Goal: Information Seeking & Learning: Learn about a topic

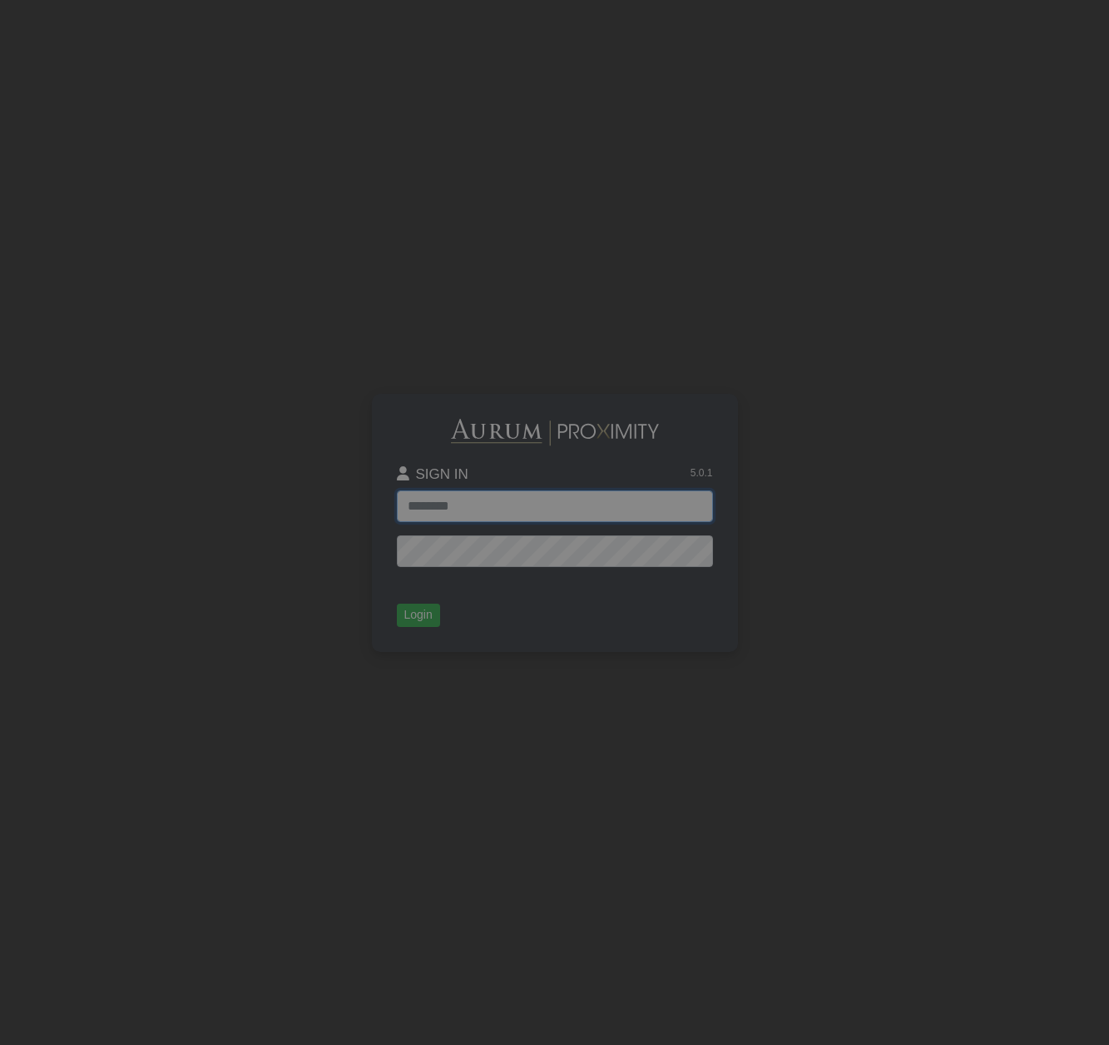
type input "**********"
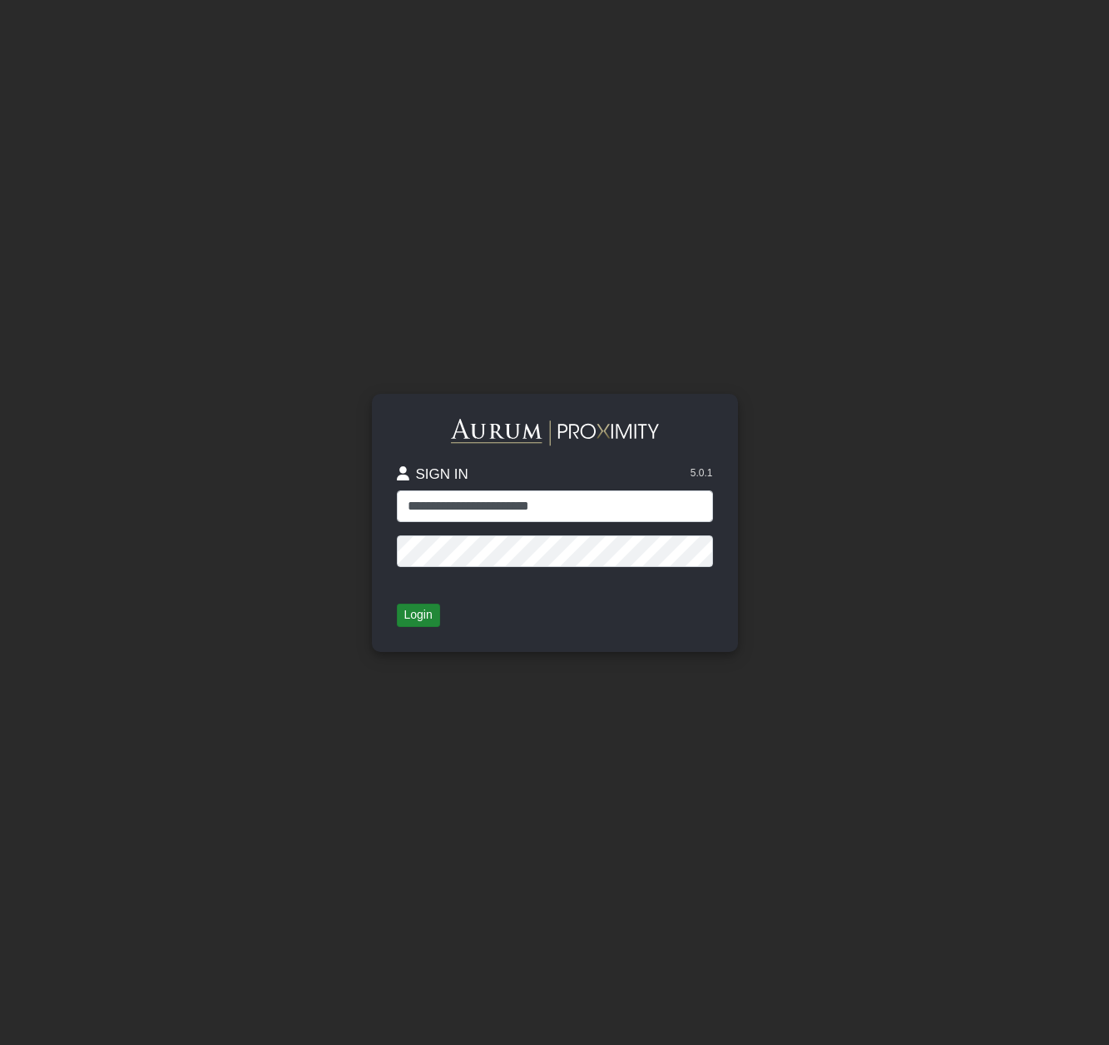
click at [415, 618] on button "Login" at bounding box center [418, 614] width 43 height 23
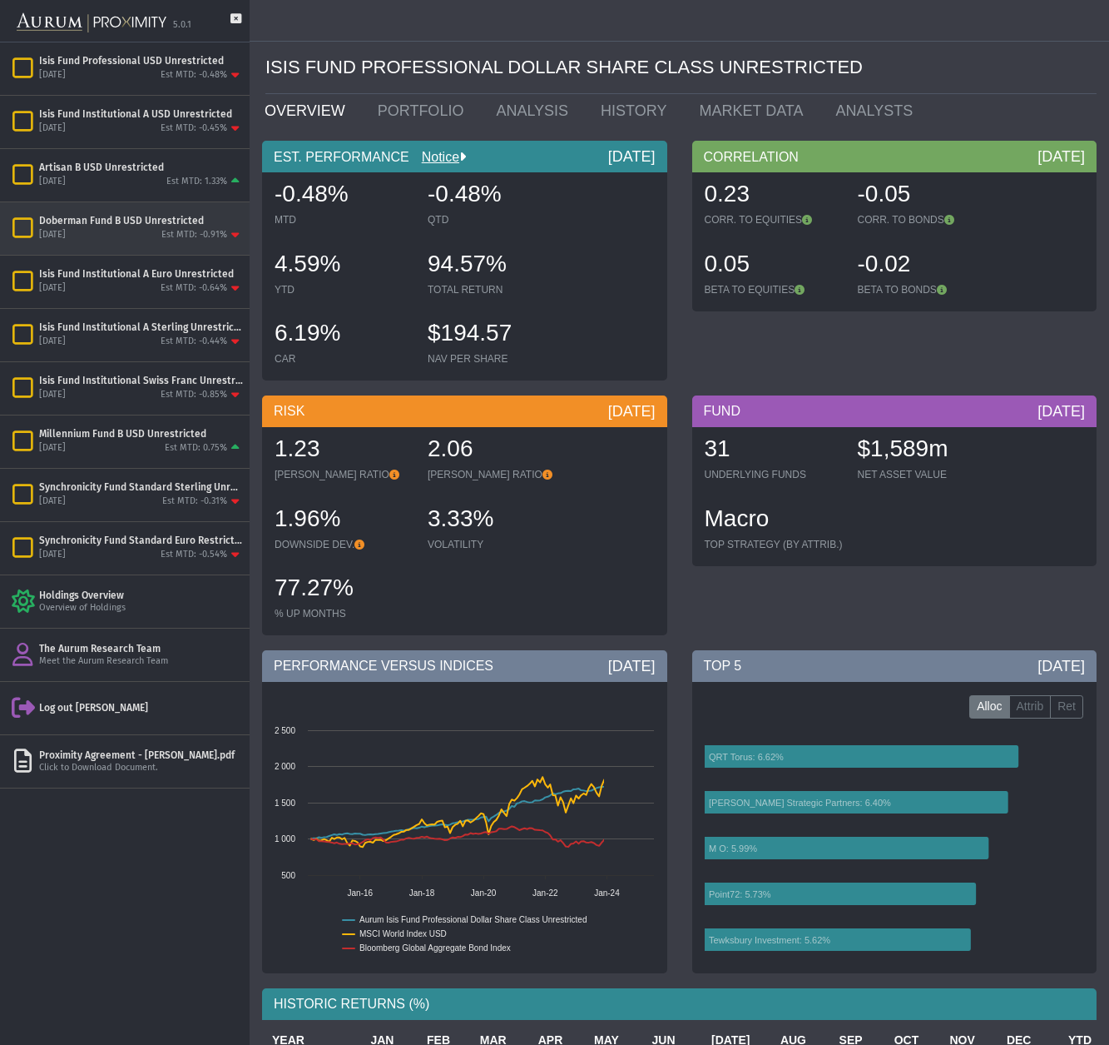
click at [90, 225] on div "Doberman Fund B USD Unrestricted" at bounding box center [141, 220] width 204 height 13
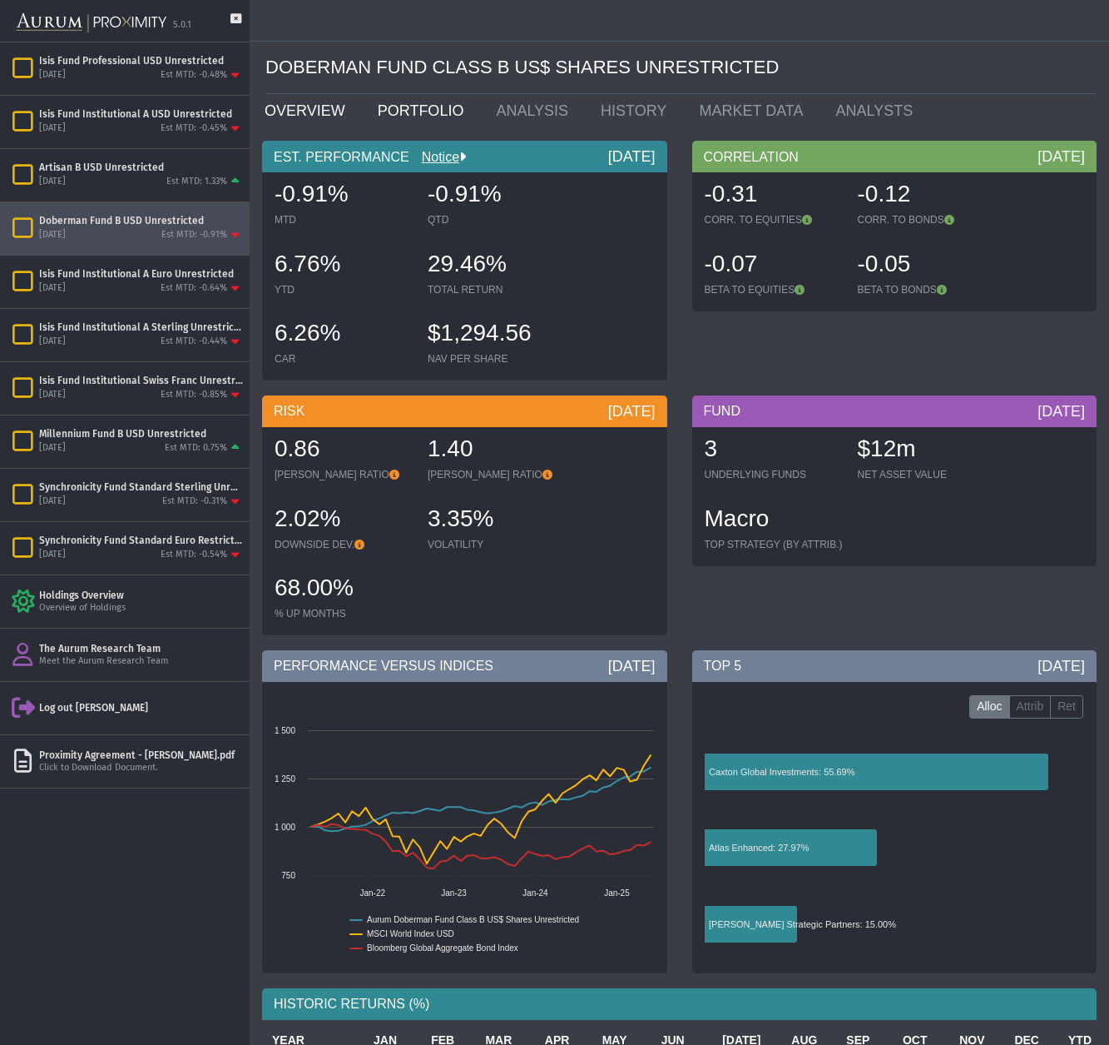
click at [415, 112] on link "PORTFOLIO" at bounding box center [424, 110] width 119 height 33
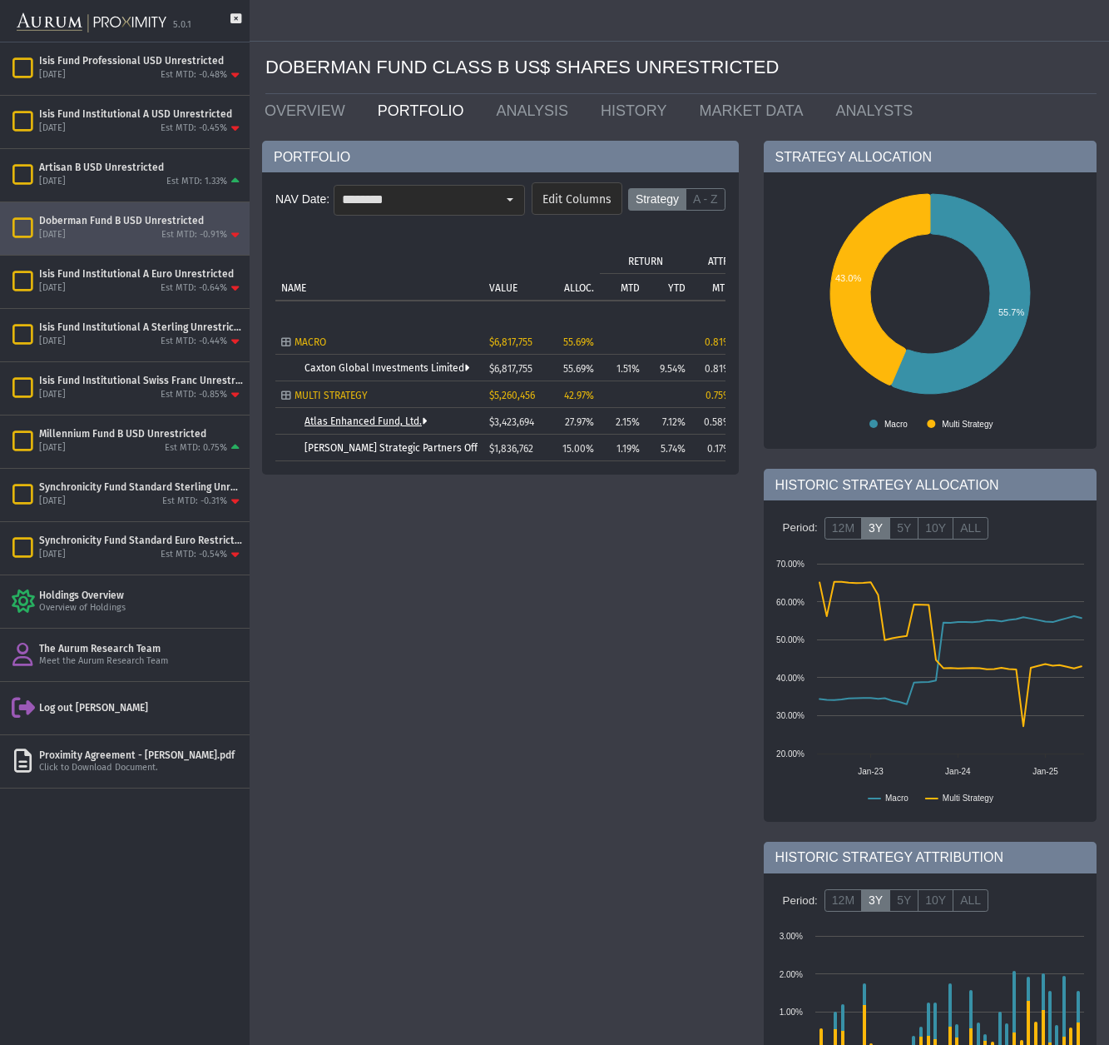
click at [359, 421] on link "Atlas Enhanced Fund, Ltd." at bounding box center [366, 421] width 122 height 12
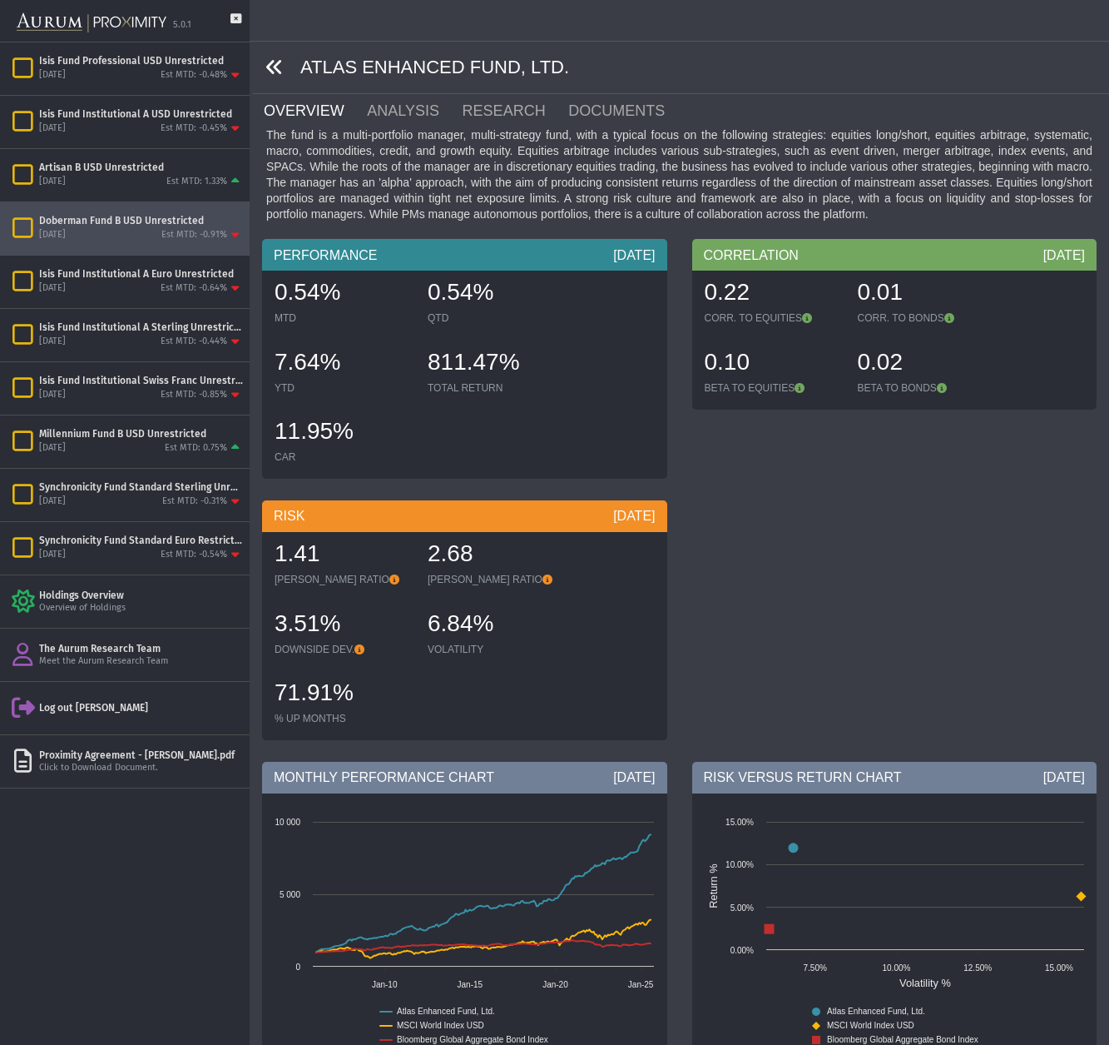
click at [276, 71] on icon at bounding box center [275, 67] width 18 height 18
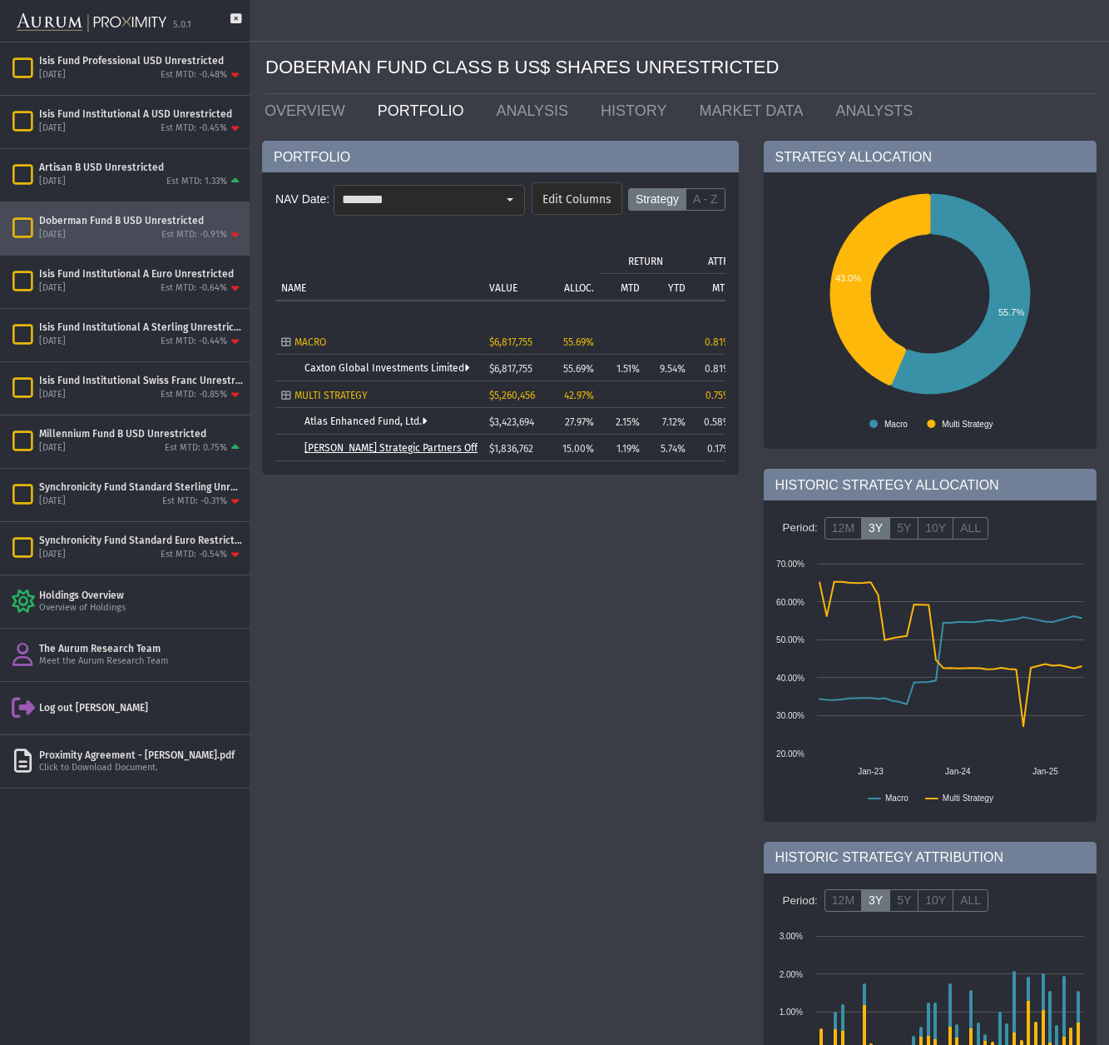
click at [393, 448] on link "[PERSON_NAME] Strategic Partners Offshore Fund, Ltd." at bounding box center [430, 448] width 251 height 12
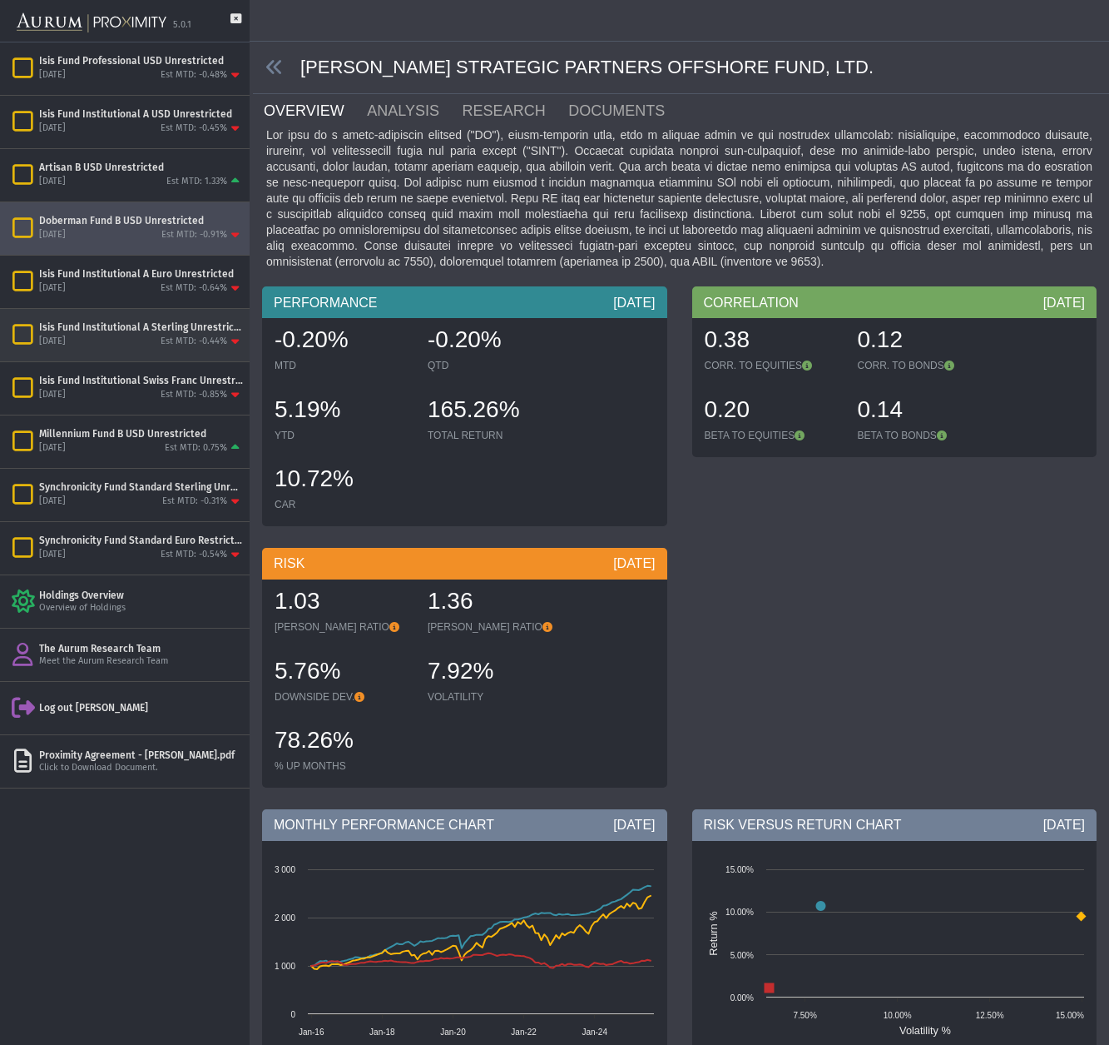
click at [142, 335] on div "[DATE] Est MTD: -0.44%" at bounding box center [141, 342] width 204 height 15
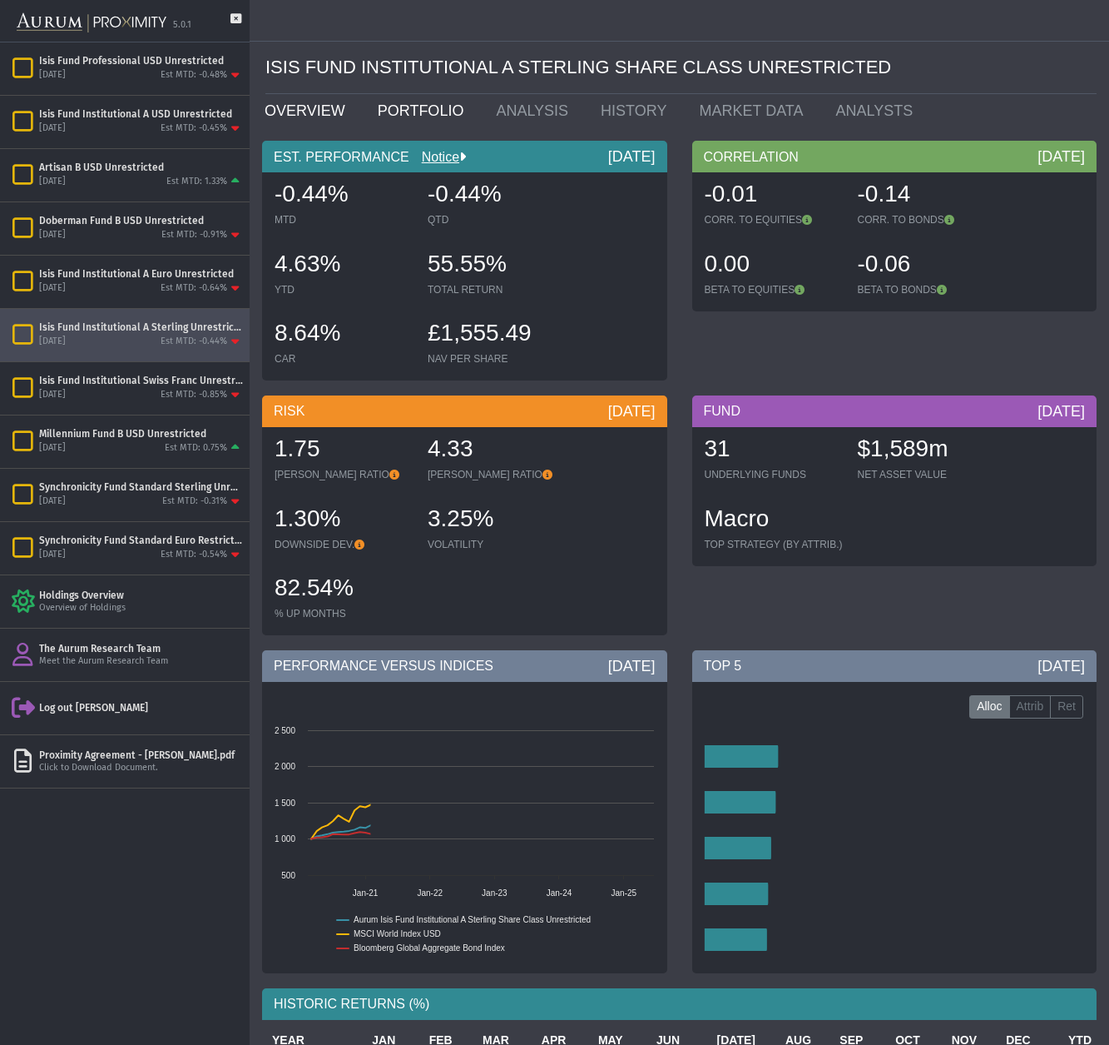
click at [435, 108] on link "PORTFOLIO" at bounding box center [424, 110] width 119 height 33
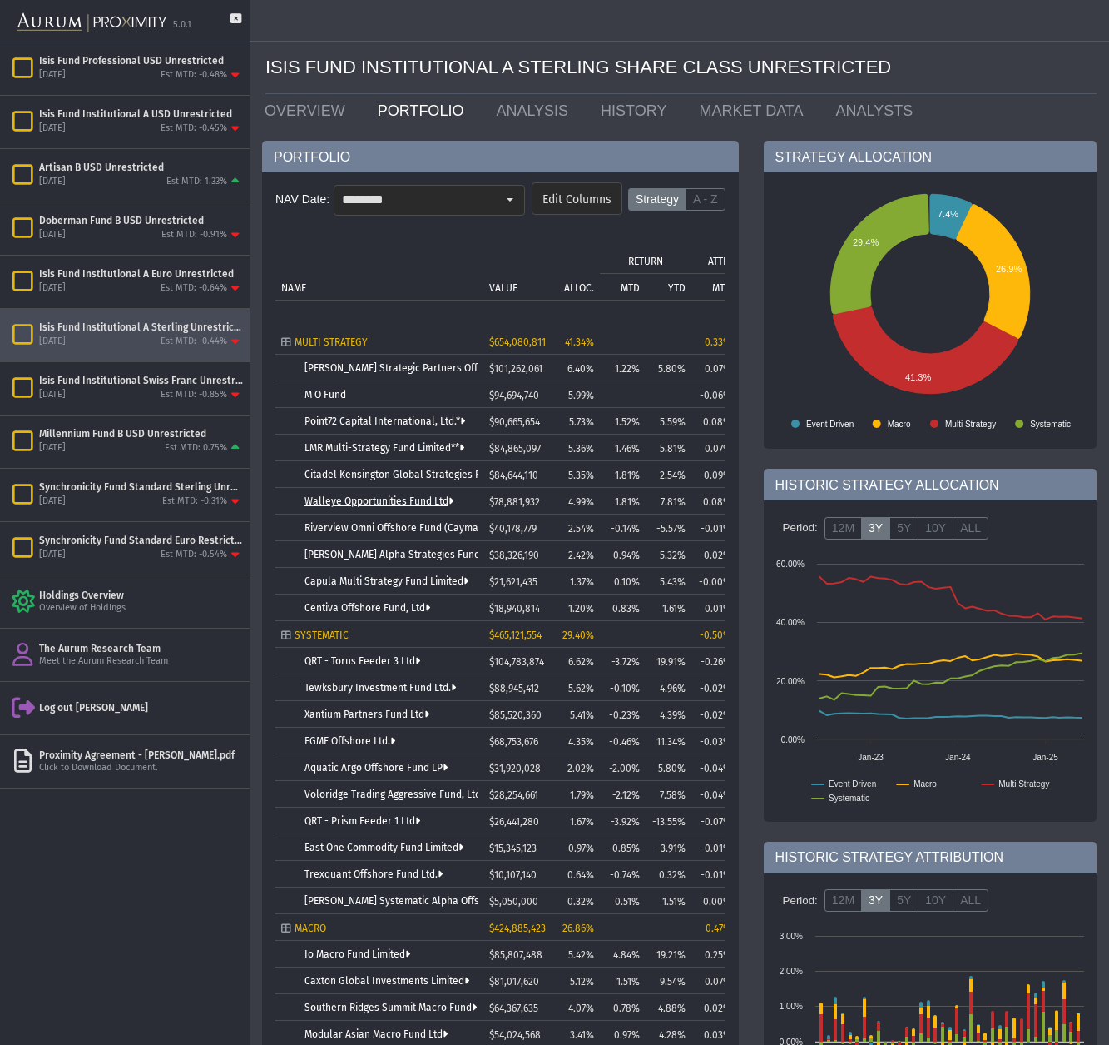
click at [373, 504] on link "Walleye Opportunities Fund Ltd" at bounding box center [379, 501] width 149 height 12
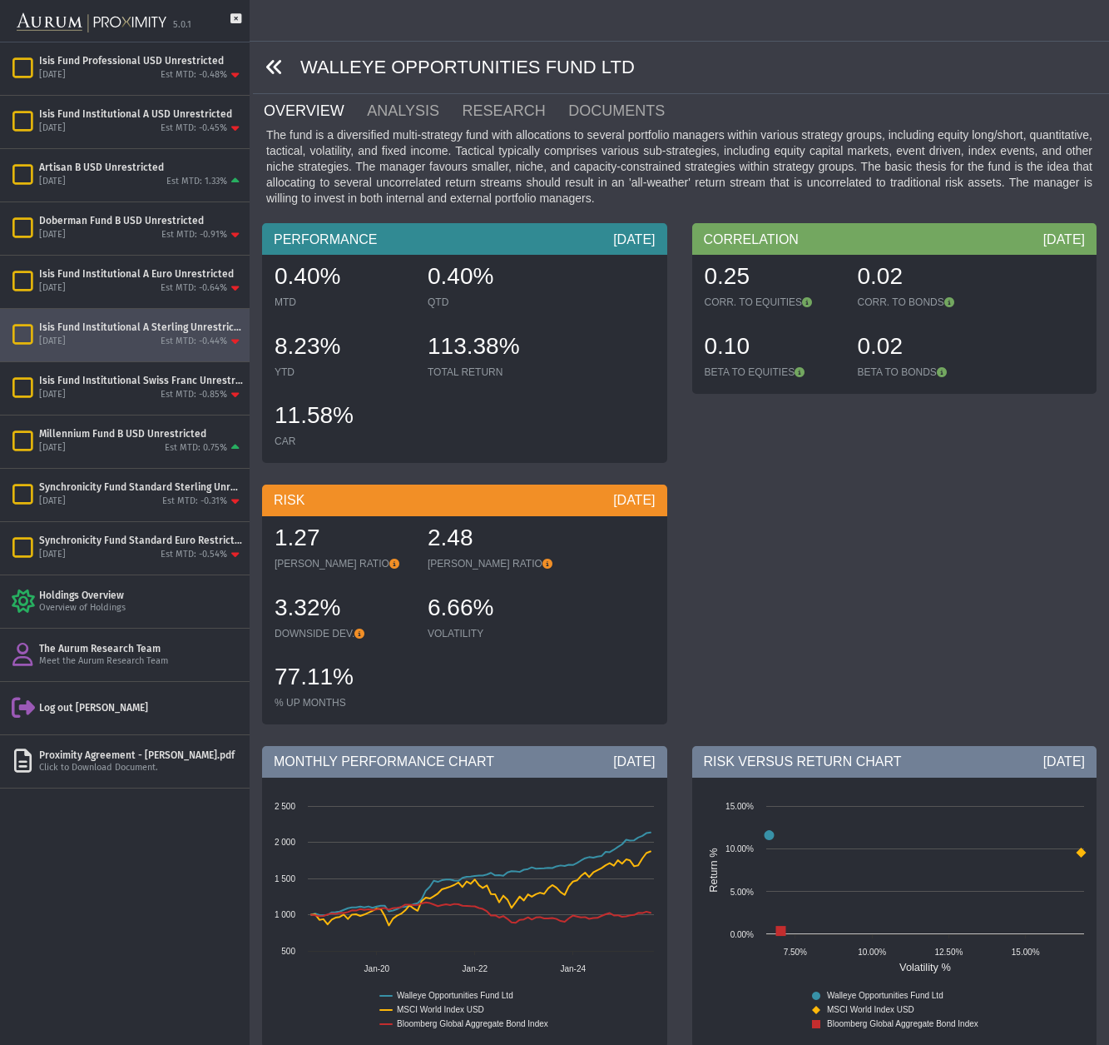
click at [272, 72] on icon at bounding box center [275, 67] width 18 height 18
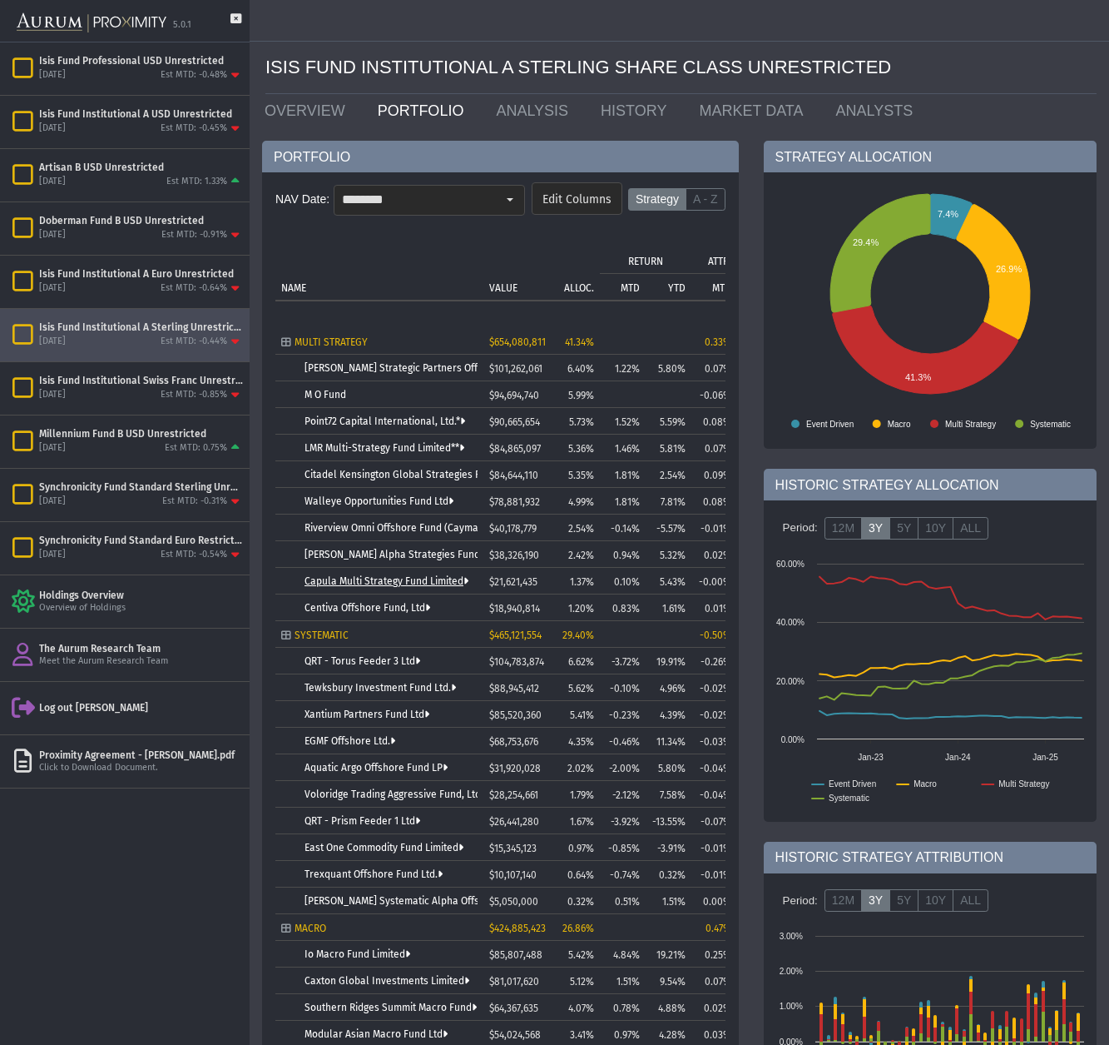
click at [391, 583] on link "Capula Multi Strategy Fund Limited" at bounding box center [387, 581] width 164 height 12
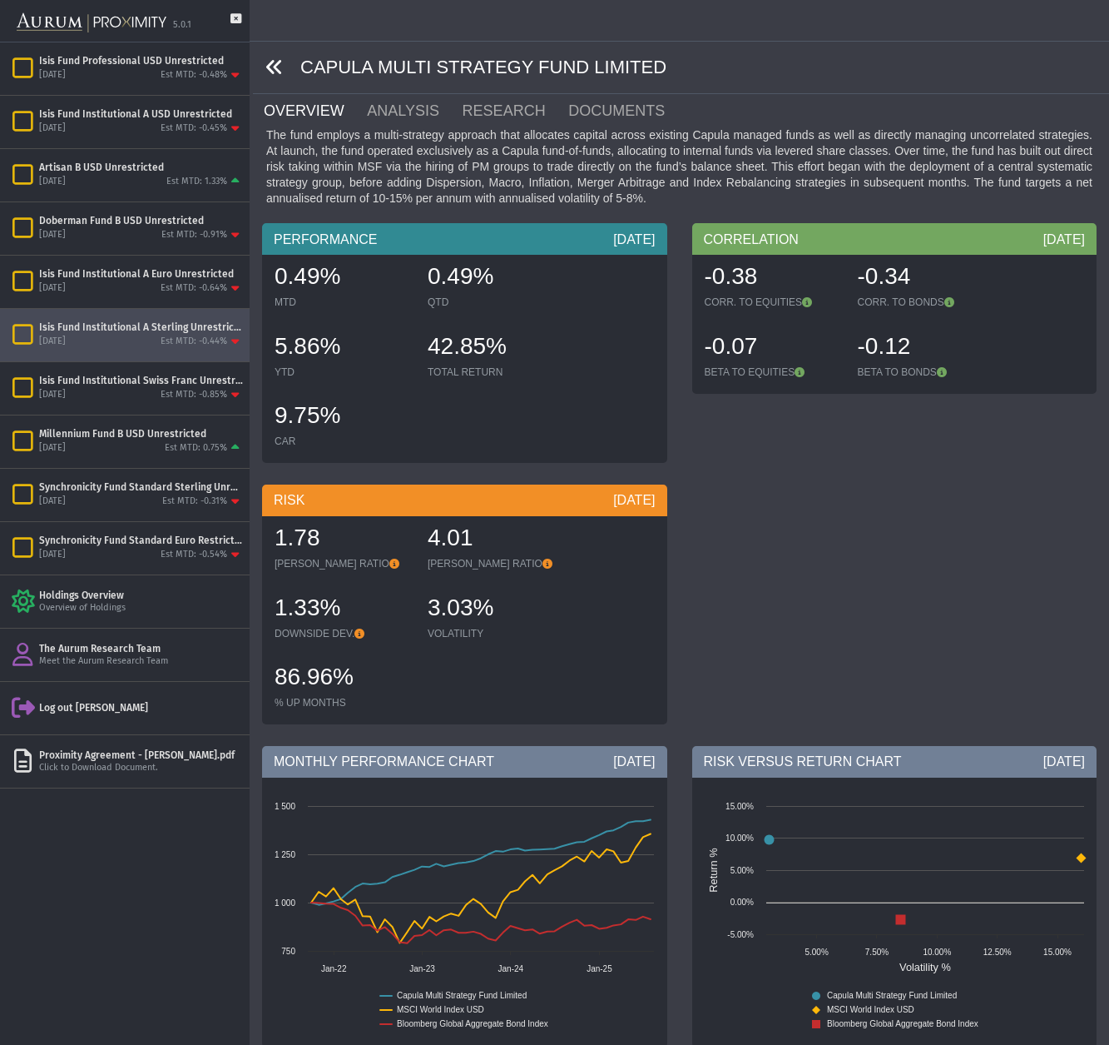
click at [275, 67] on icon at bounding box center [275, 67] width 18 height 18
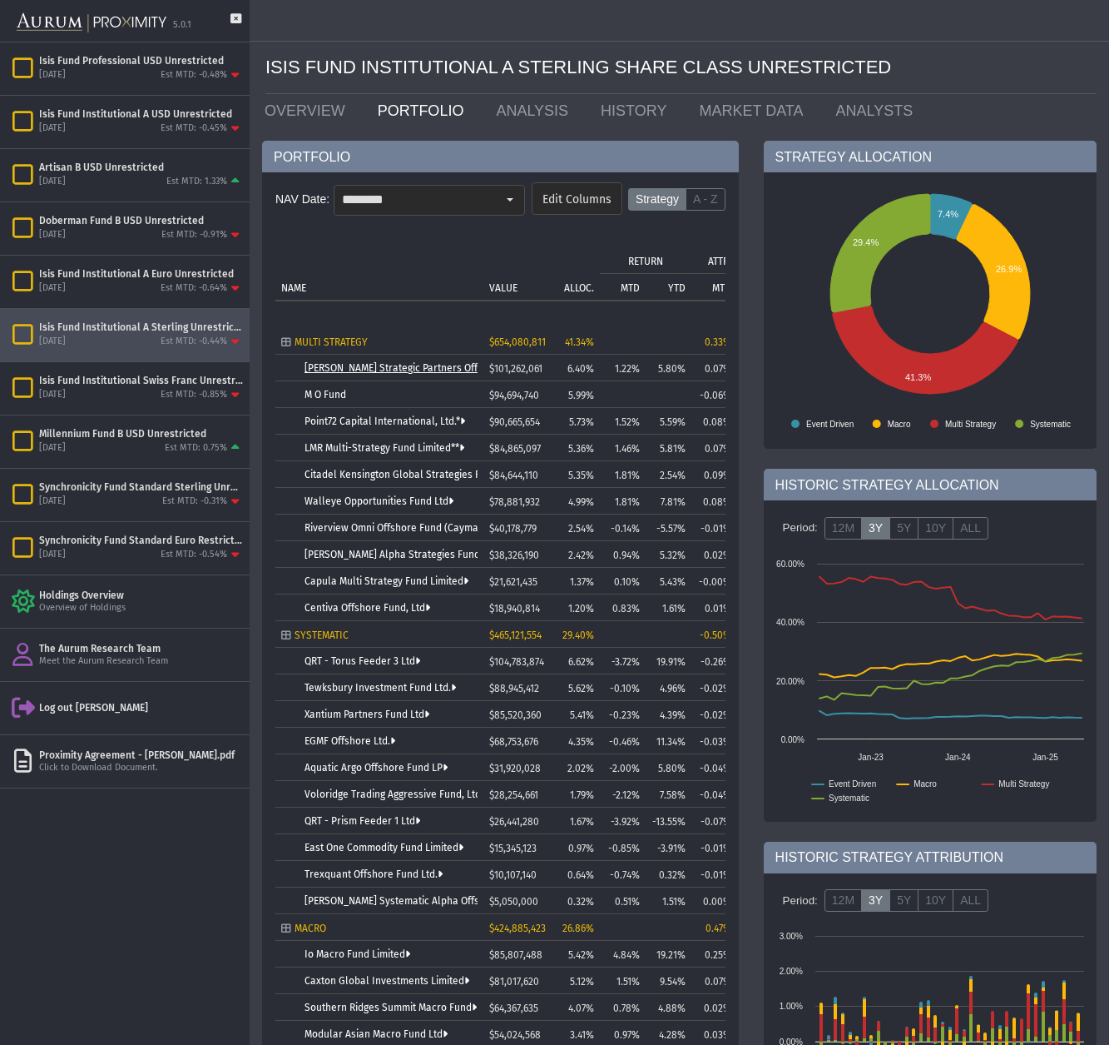
click at [400, 370] on link "[PERSON_NAME] Strategic Partners Offshore Fund, Ltd." at bounding box center [430, 368] width 251 height 12
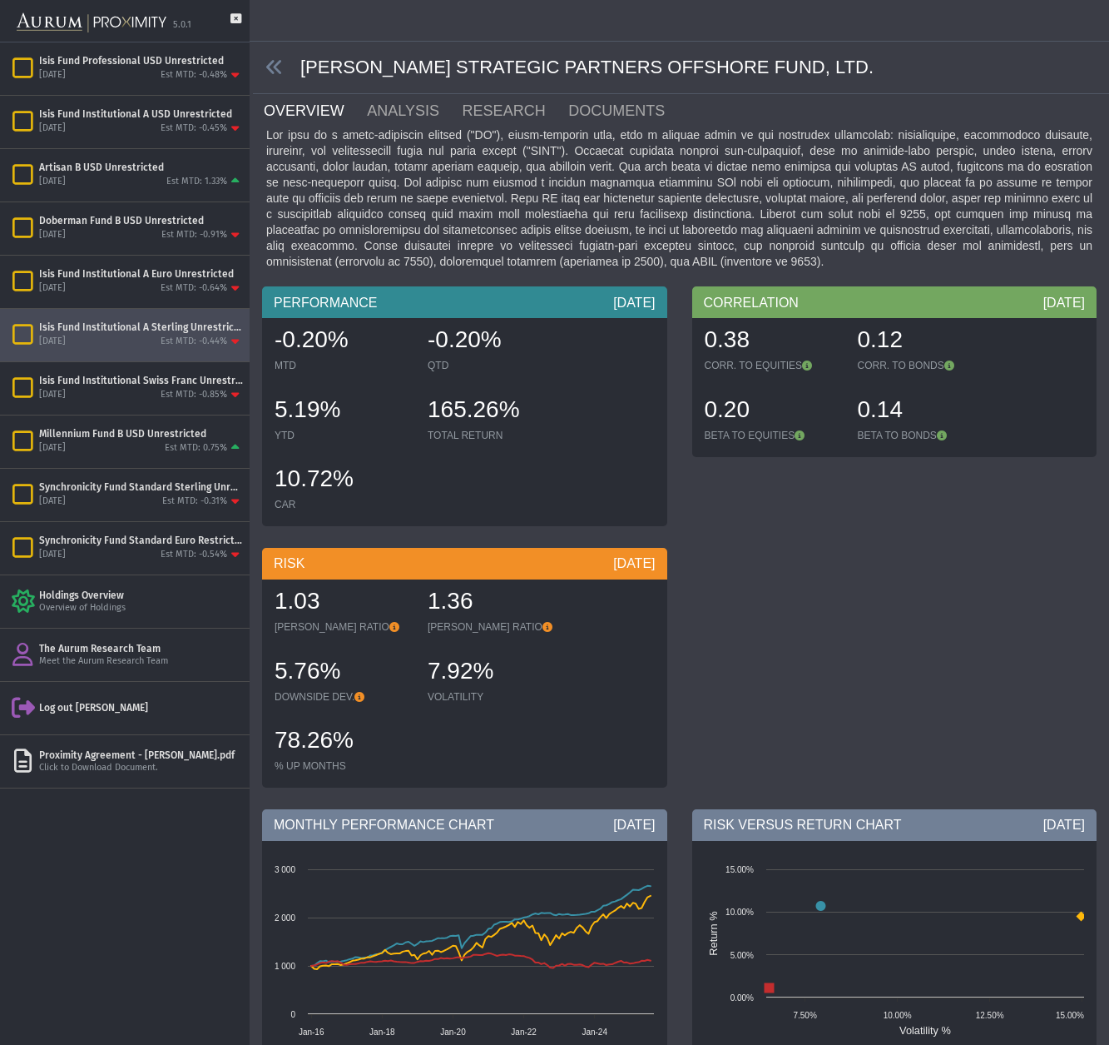
drag, startPoint x: 274, startPoint y: 65, endPoint x: 281, endPoint y: 94, distance: 30.1
click at [274, 65] on icon at bounding box center [275, 67] width 18 height 18
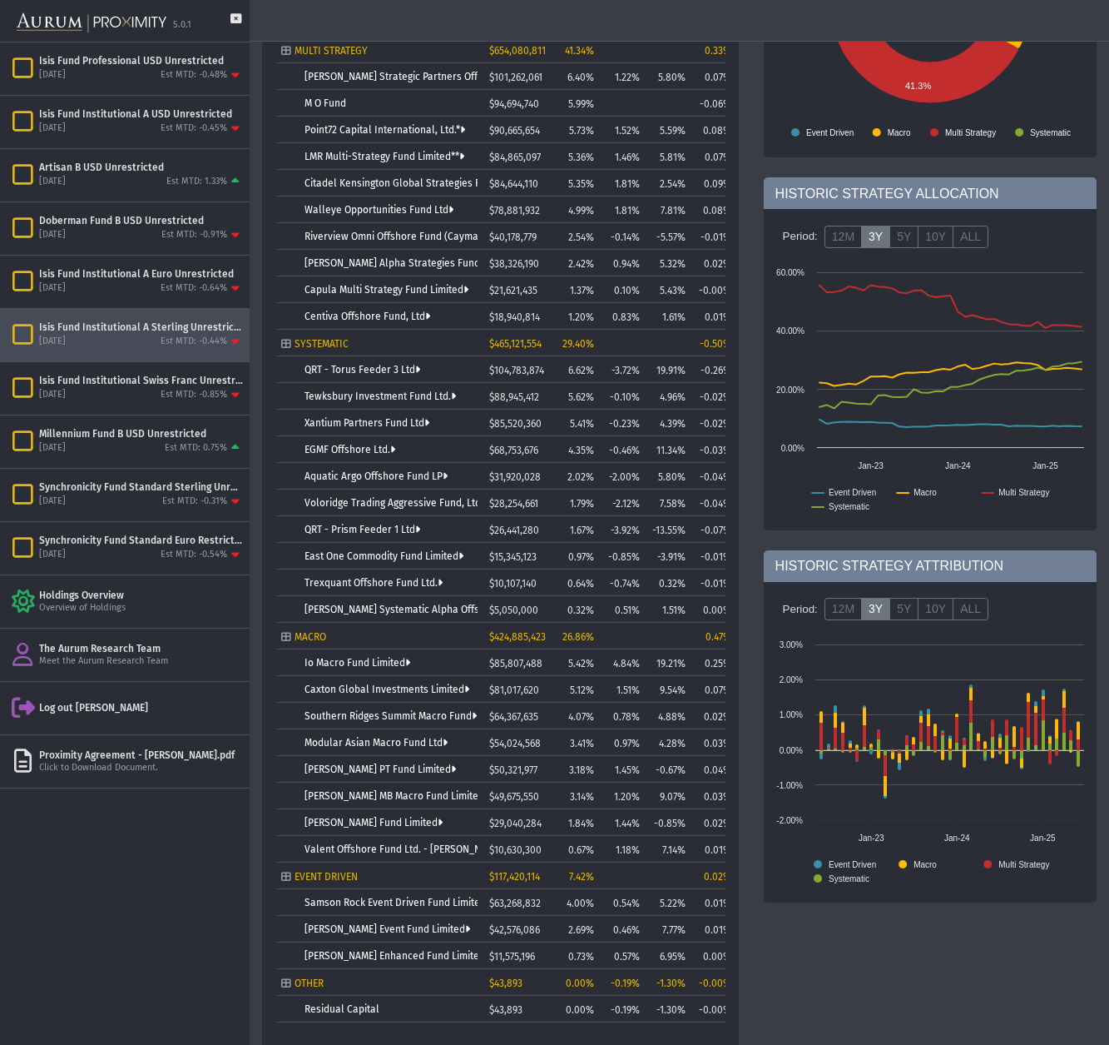
scroll to position [295, 0]
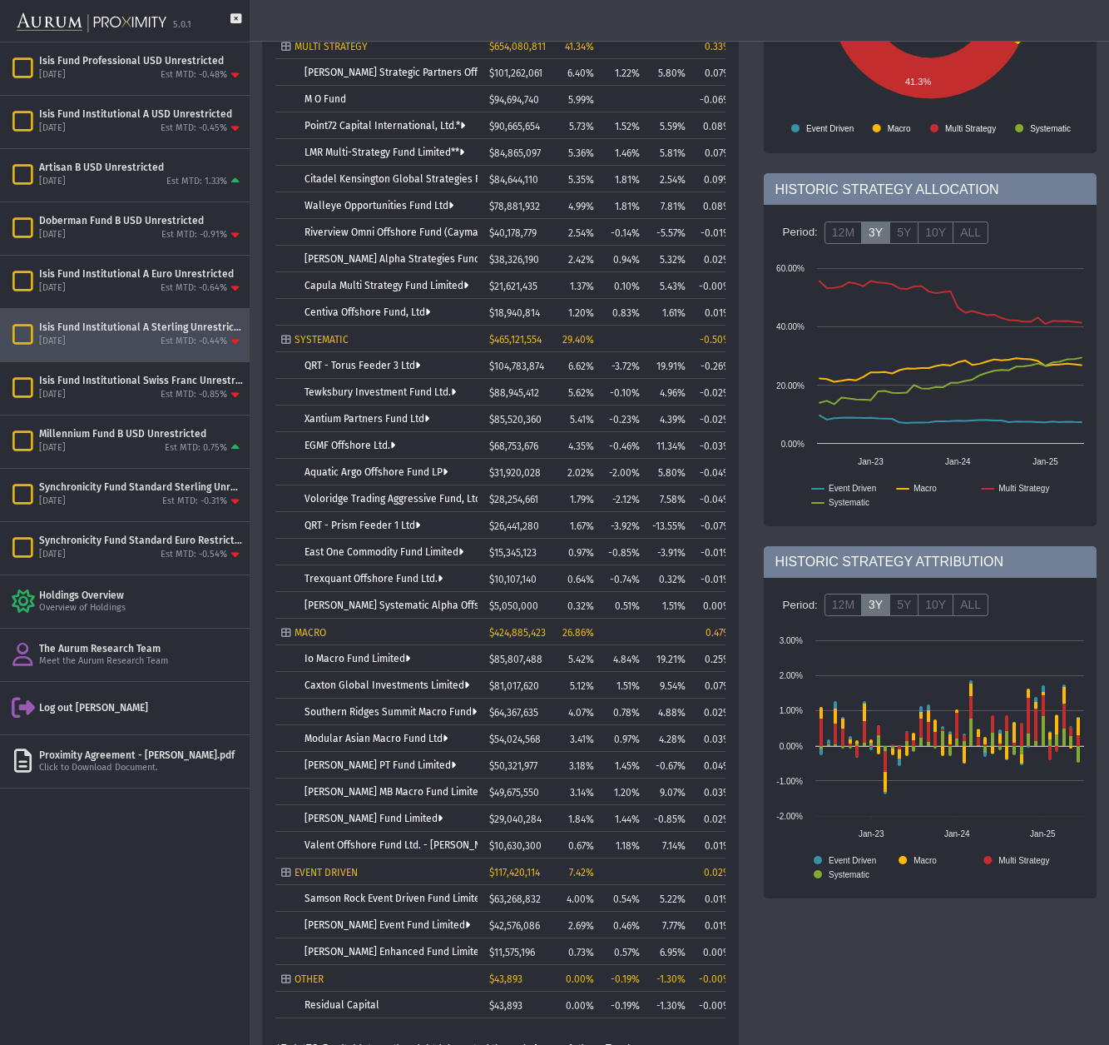
click at [360, 650] on td "Io Macro Fund Limited" at bounding box center [380, 658] width 208 height 27
click at [362, 660] on link "Io Macro Fund Limited" at bounding box center [358, 659] width 106 height 12
